Goal: Find specific page/section: Find specific page/section

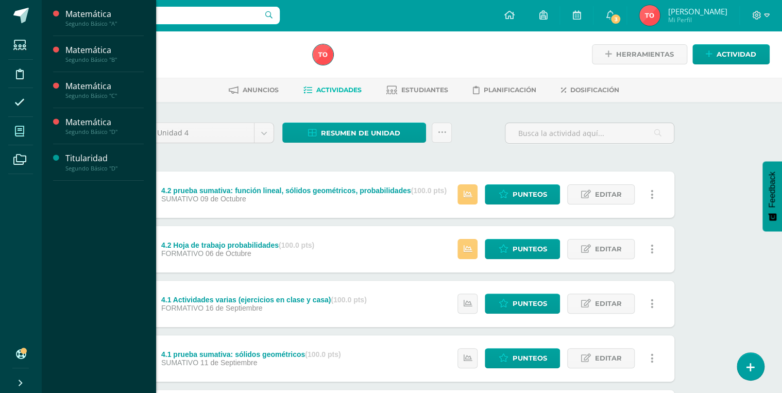
click at [21, 134] on icon at bounding box center [19, 131] width 9 height 10
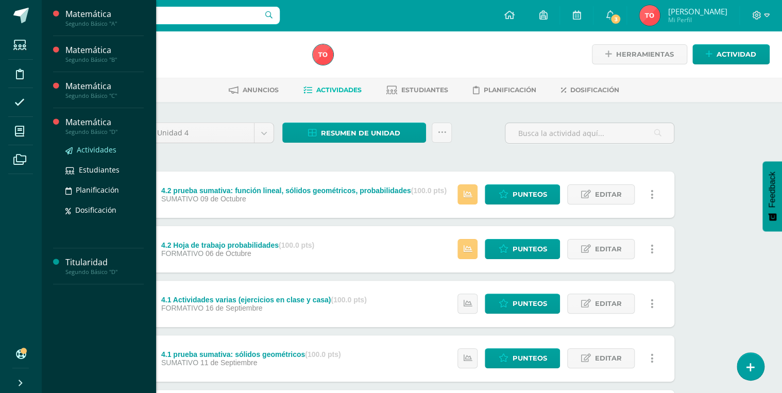
click at [91, 148] on span "Actividades" at bounding box center [97, 150] width 40 height 10
